Goal: Obtain resource: Obtain resource

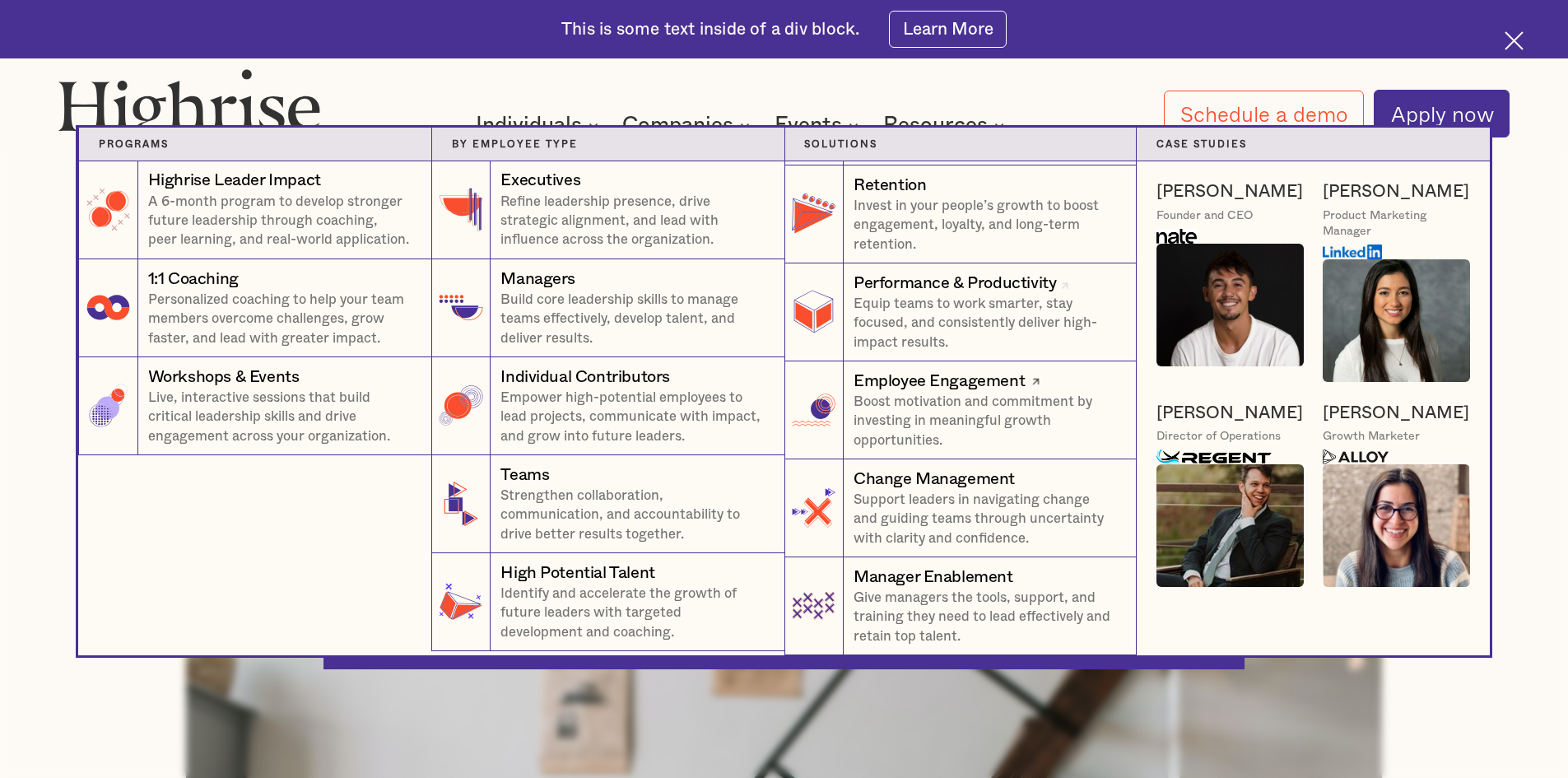
scroll to position [99, 0]
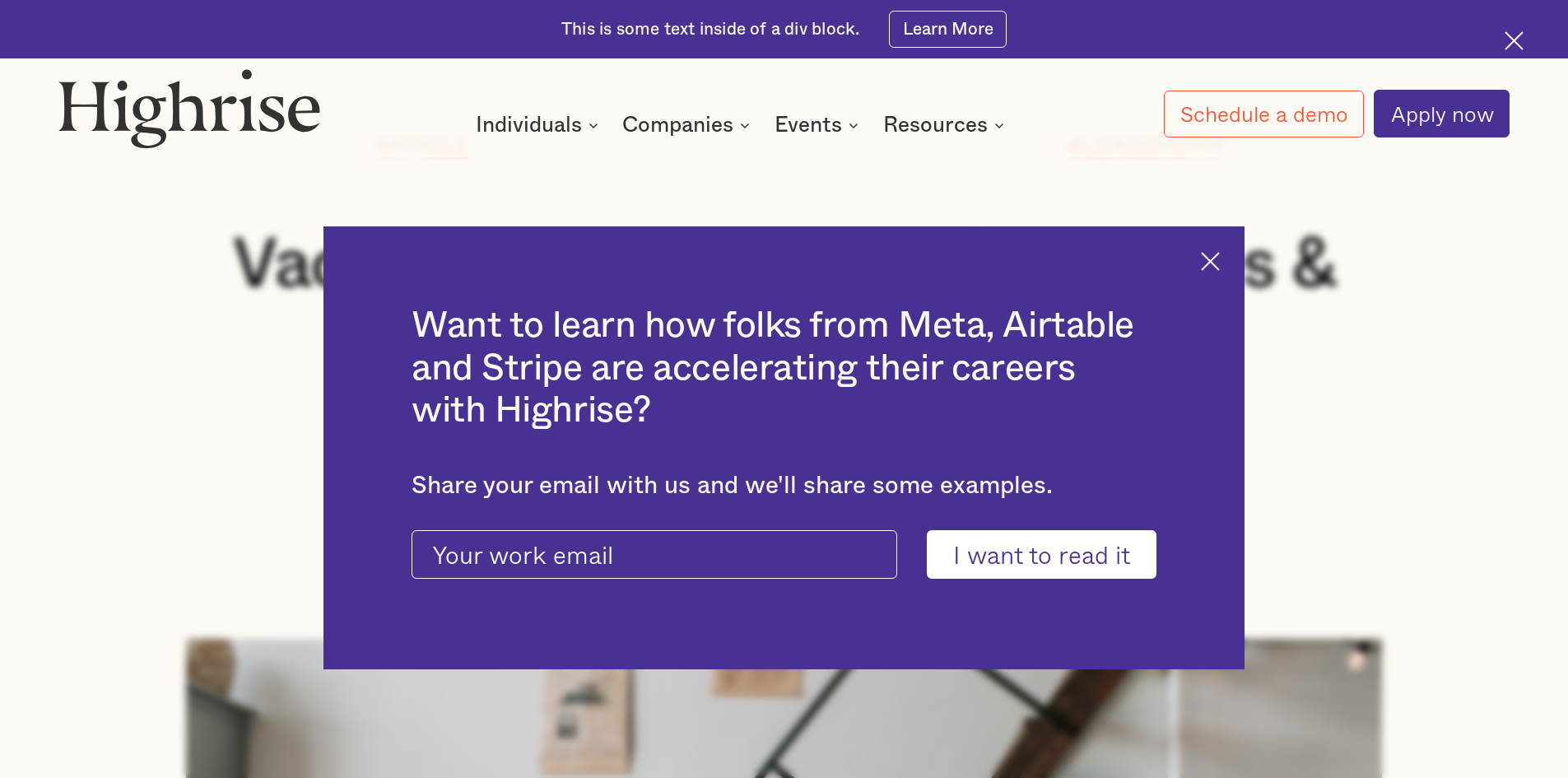
drag, startPoint x: 1225, startPoint y: 257, endPoint x: 1225, endPoint y: 268, distance: 11.0
click at [1219, 257] on img at bounding box center [1210, 261] width 19 height 19
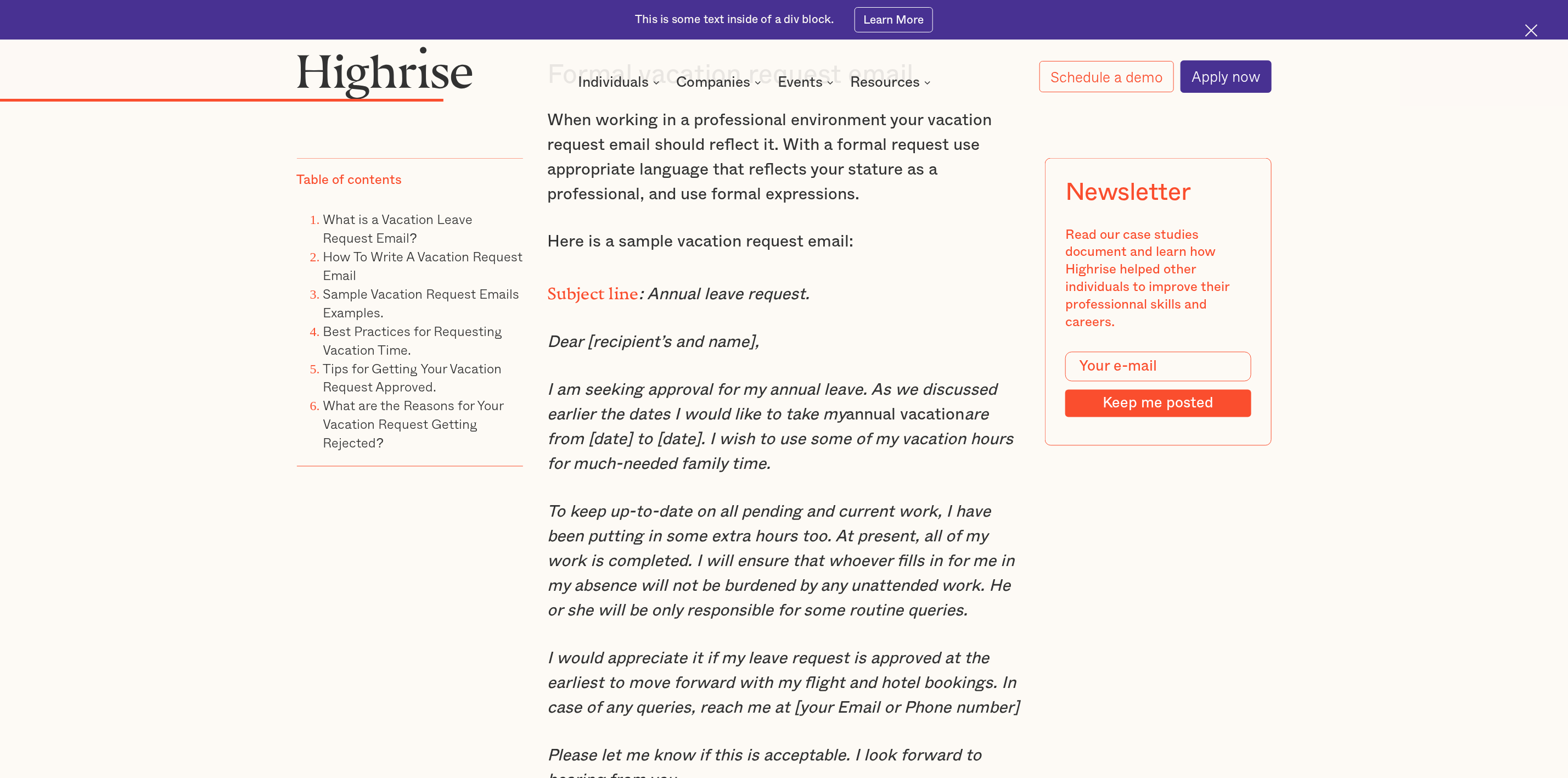
scroll to position [4583, 0]
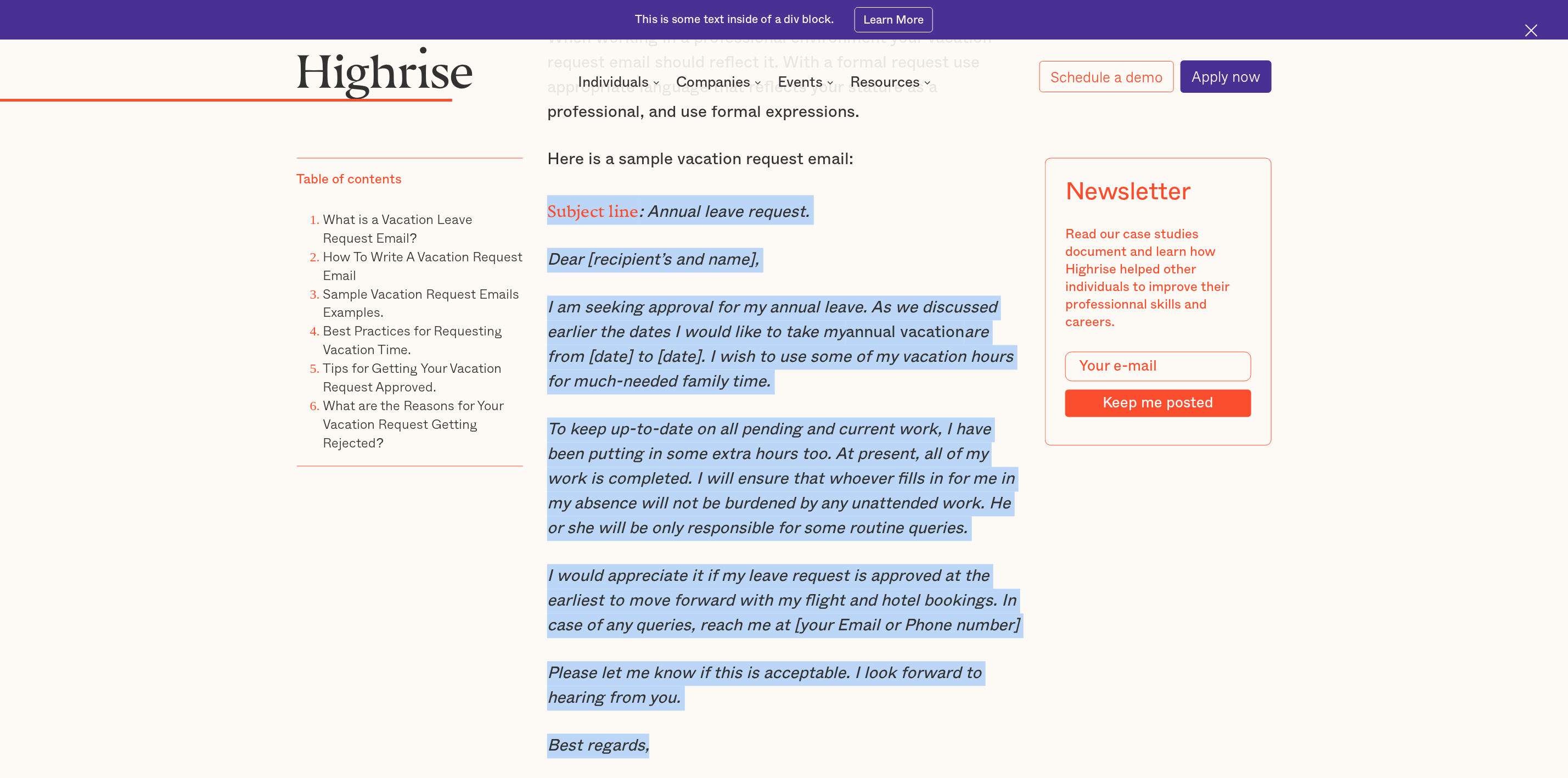
drag, startPoint x: 551, startPoint y: 209, endPoint x: 746, endPoint y: 726, distance: 552.6
click at [746, 518] on div "Sample Vacation Request Emails Examples. Formal vacation request email. When wo…" at bounding box center [784, 689] width 474 height 1820
copy div "Subject line : Annual leave request. Dear [recipient’s and name], I am seeking …"
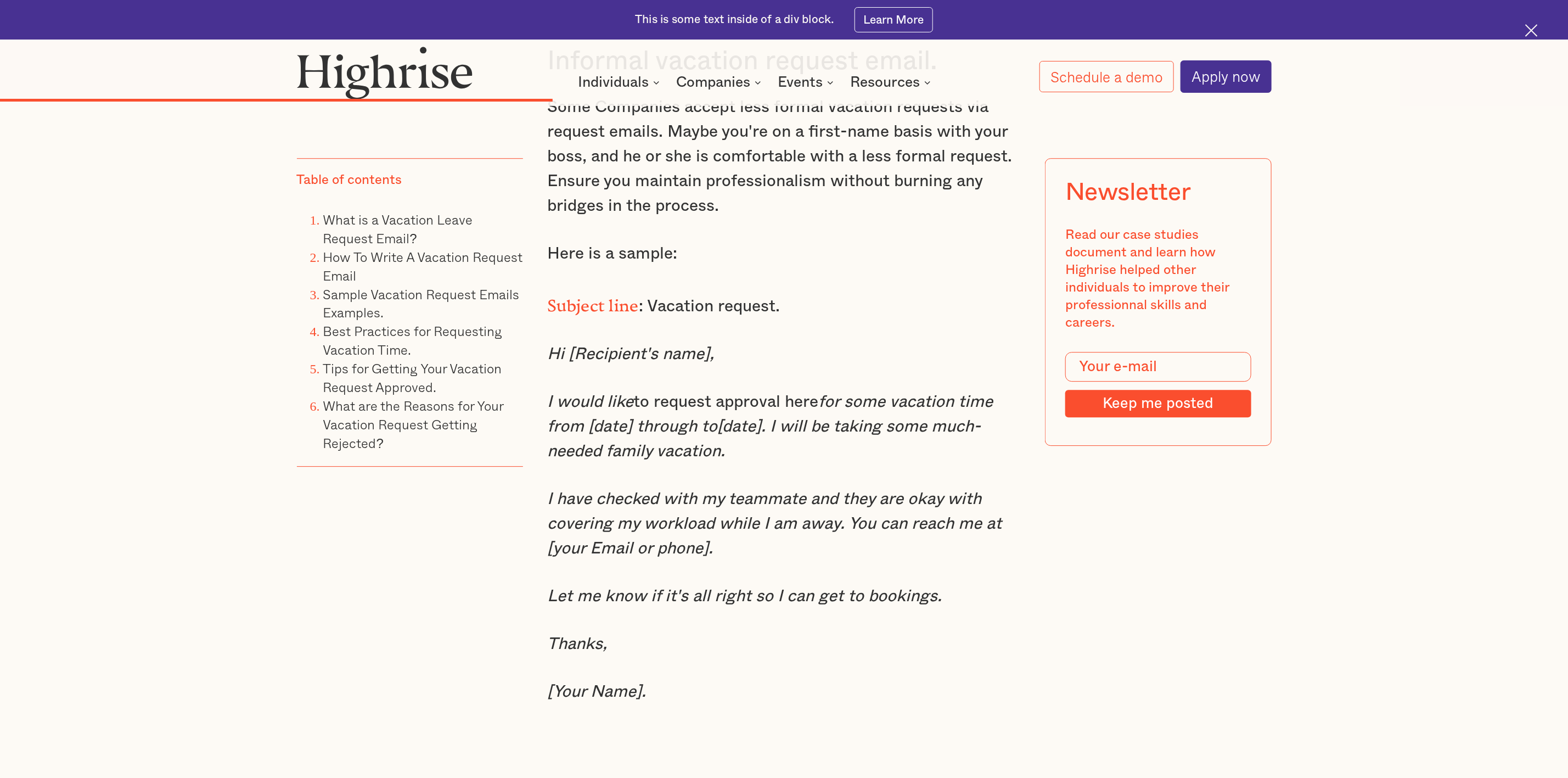
scroll to position [5489, 0]
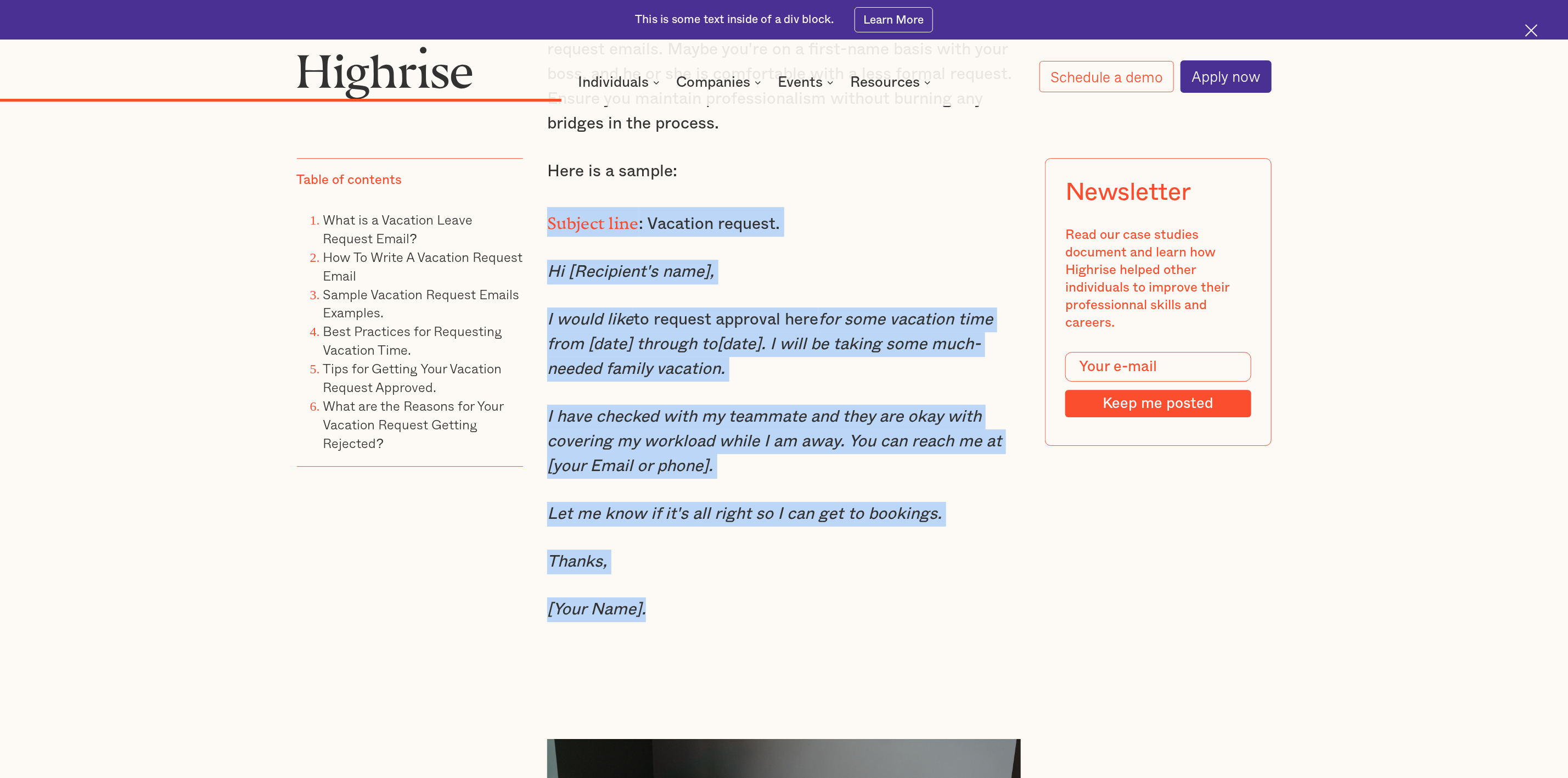
drag, startPoint x: 547, startPoint y: 217, endPoint x: 723, endPoint y: 591, distance: 413.3
copy div "Subject line : Vacation request. Hi [Recipient's name], I would like to request…"
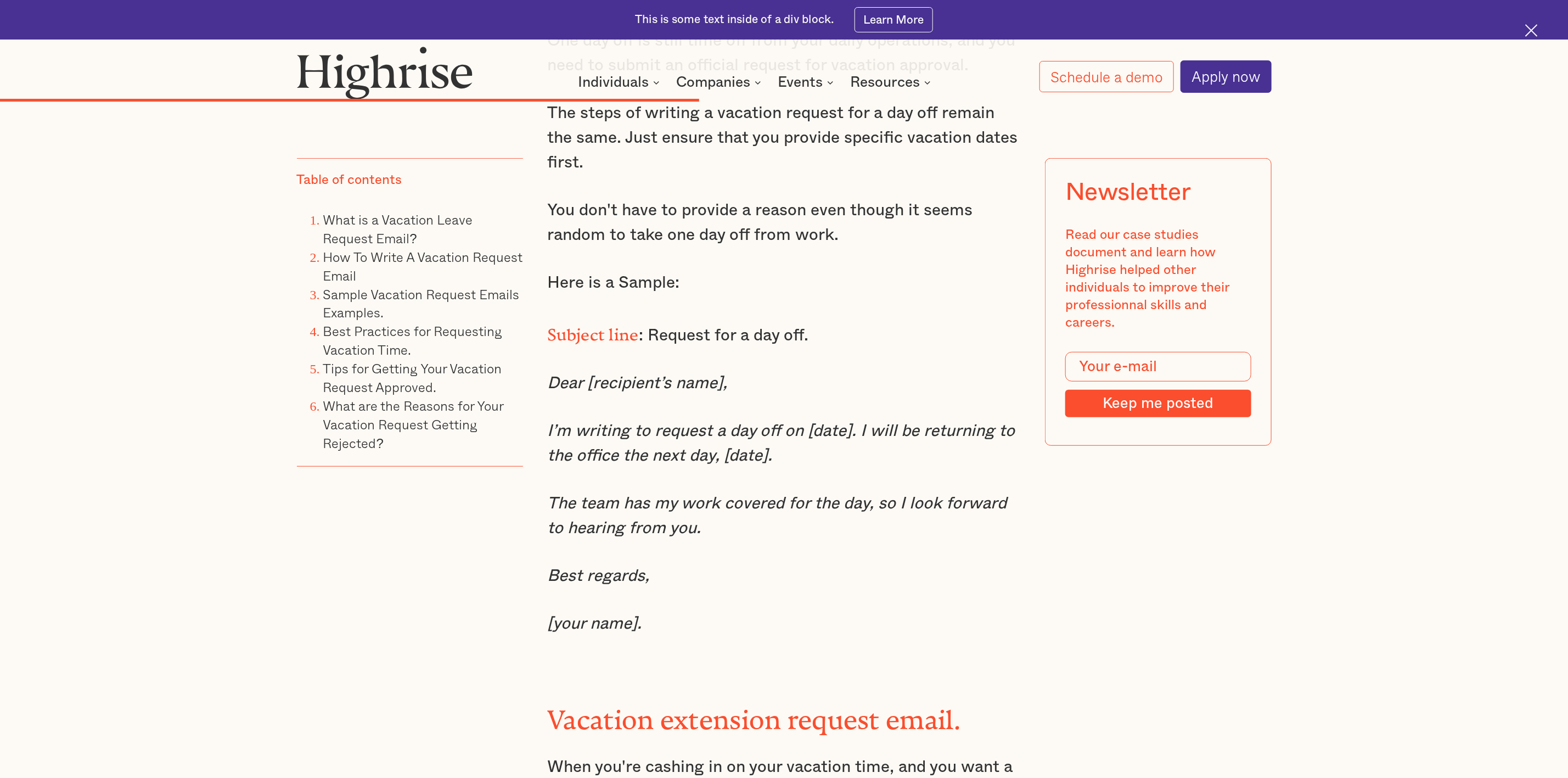
scroll to position [6724, 0]
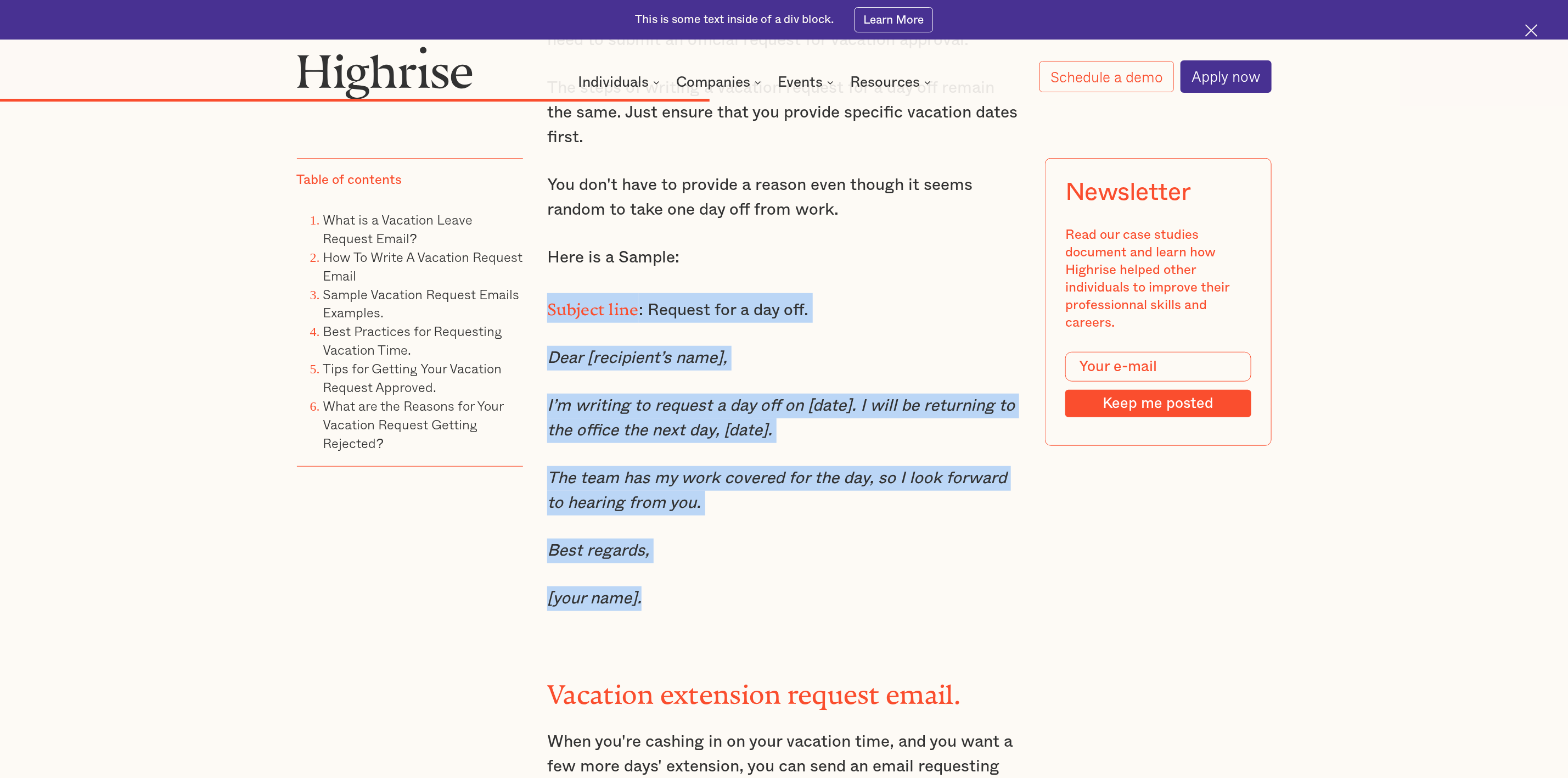
drag, startPoint x: 547, startPoint y: 298, endPoint x: 696, endPoint y: 586, distance: 324.3
click at [696, 518] on div "One-day vacation request email. One day off is still time off from your daily o…" at bounding box center [784, 575] width 474 height 1368
copy div "Subject line : Request for a day off. Dear [recipient’s name], I’m writing to r…"
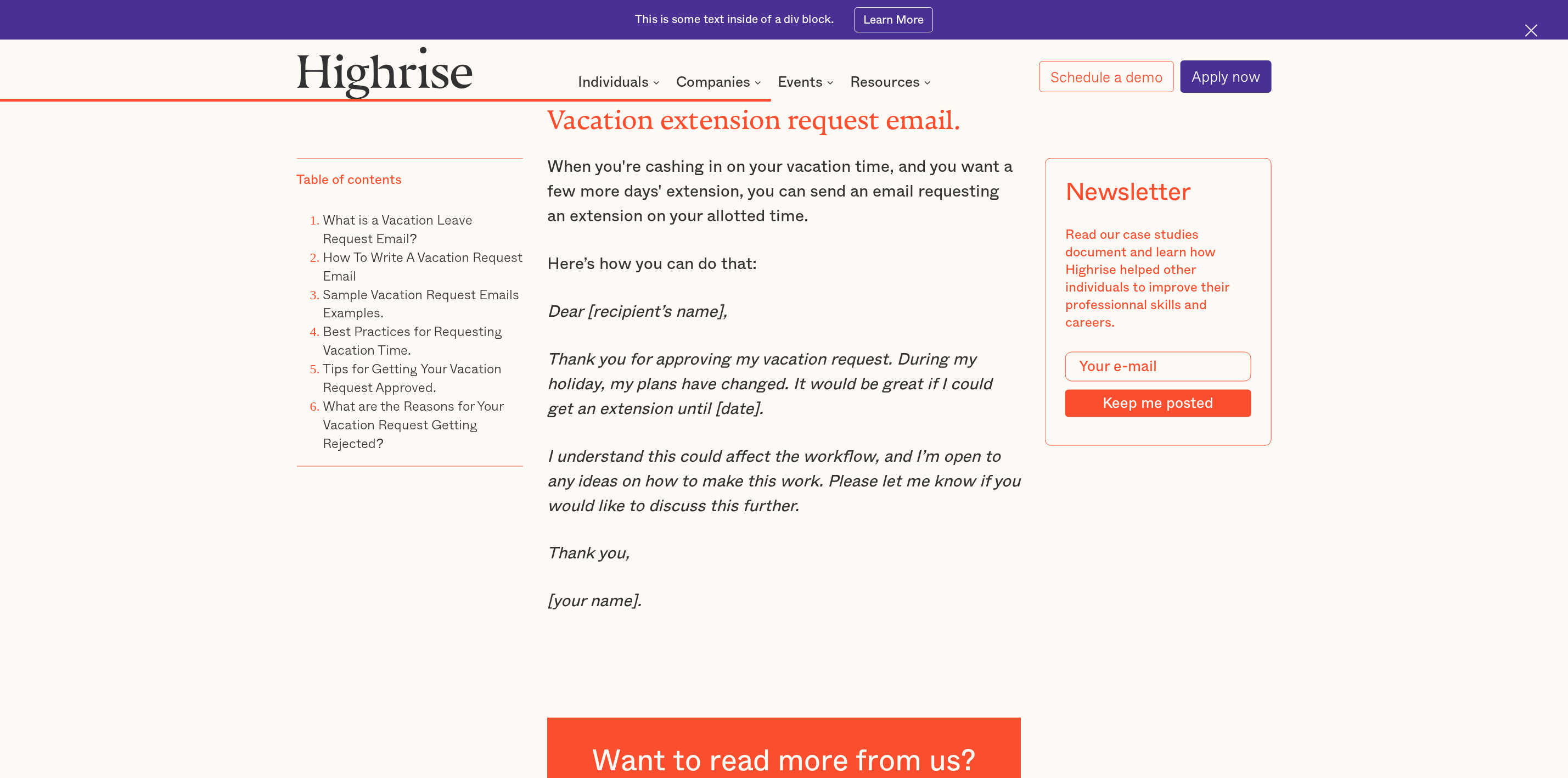
scroll to position [7300, 0]
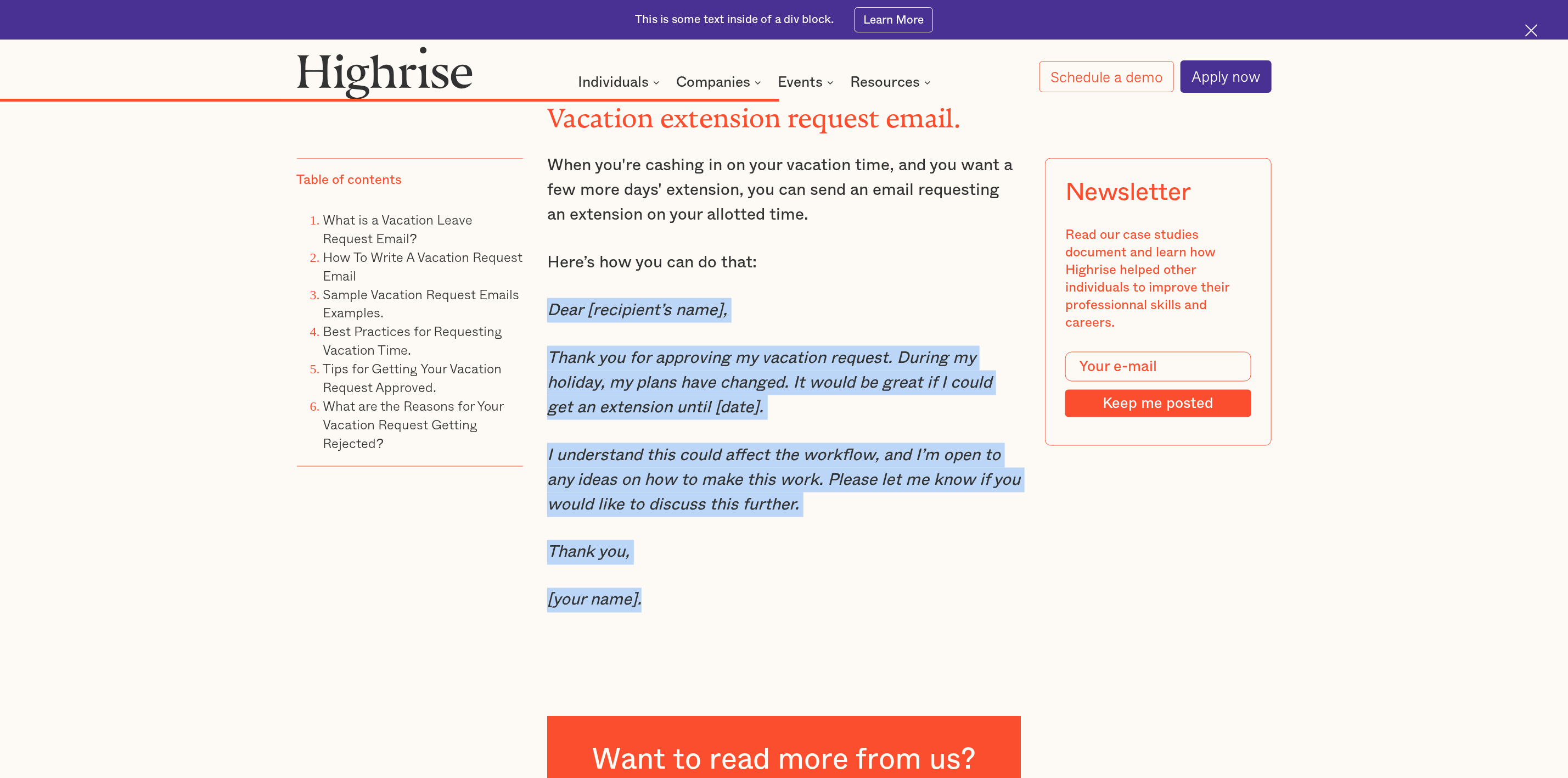
drag, startPoint x: 552, startPoint y: 295, endPoint x: 700, endPoint y: 581, distance: 322.0
copy div "Dear [recipient’s name], Thank you for approving my vacation request. During my…"
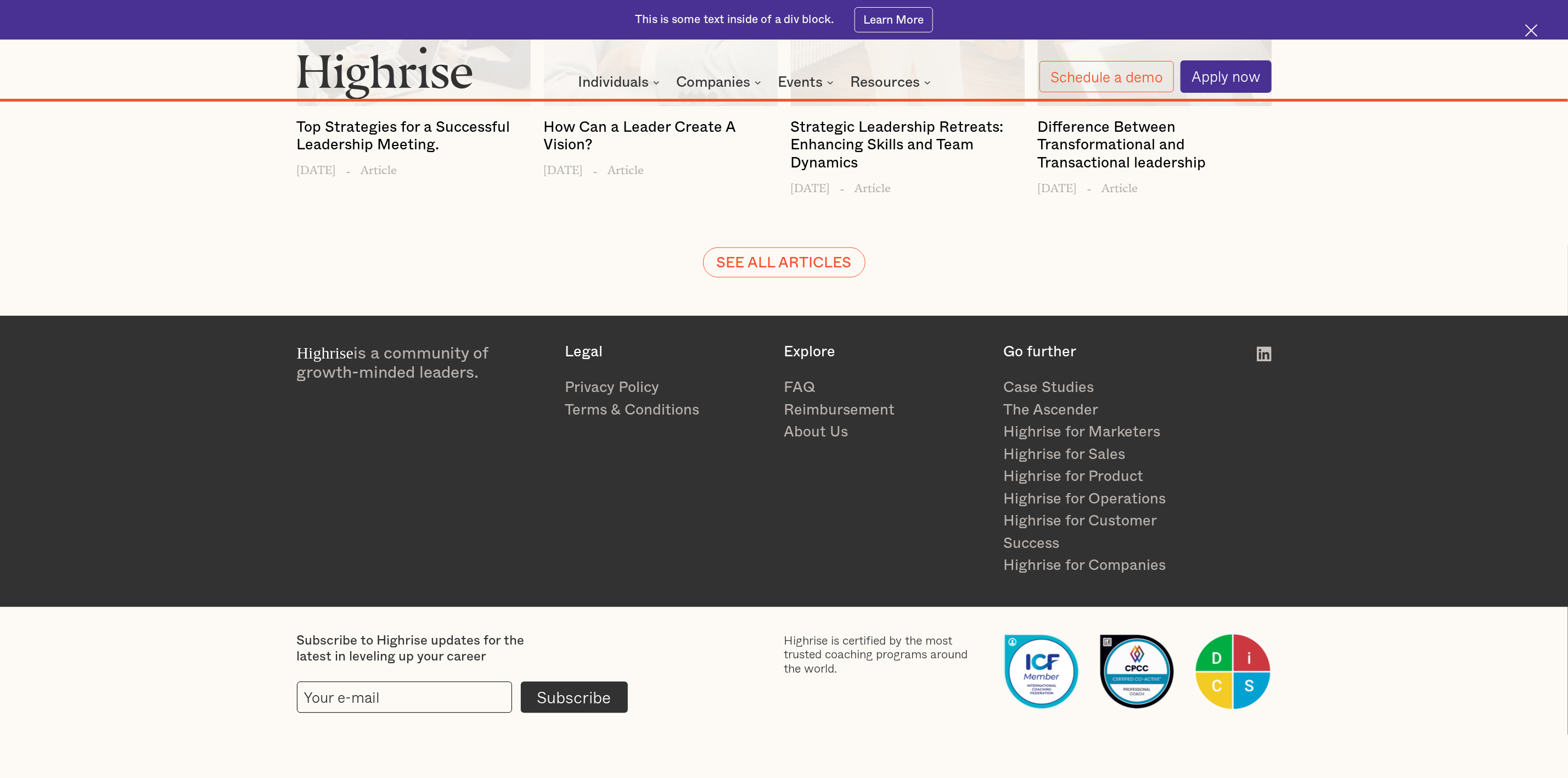
scroll to position [0, 0]
